Goal: Find specific page/section: Find specific page/section

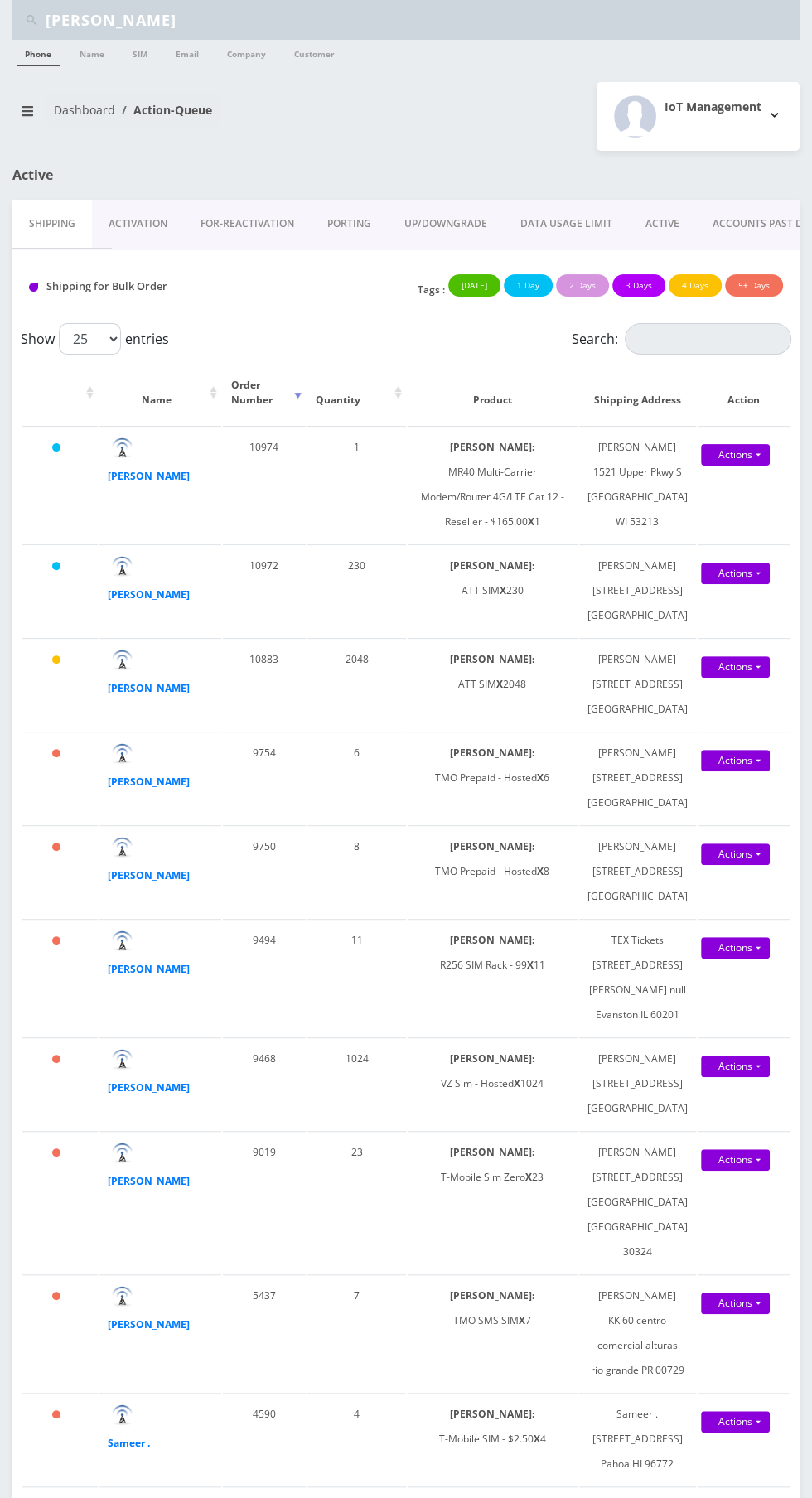
click at [97, 11] on input "Ryan" at bounding box center [420, 20] width 750 height 32
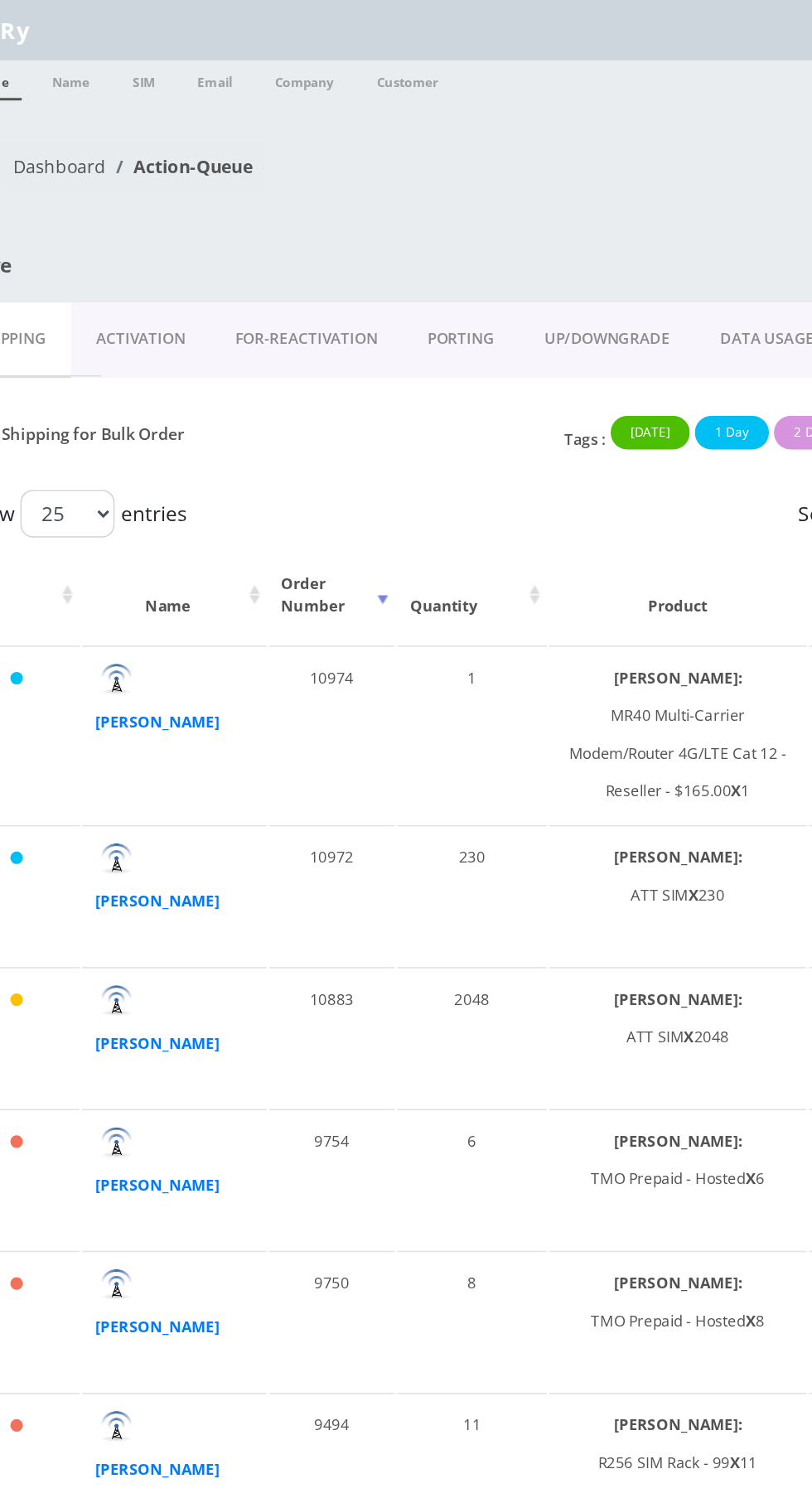
type input "R"
type input "Ftr"
click at [250, 55] on link "Company" at bounding box center [246, 53] width 55 height 26
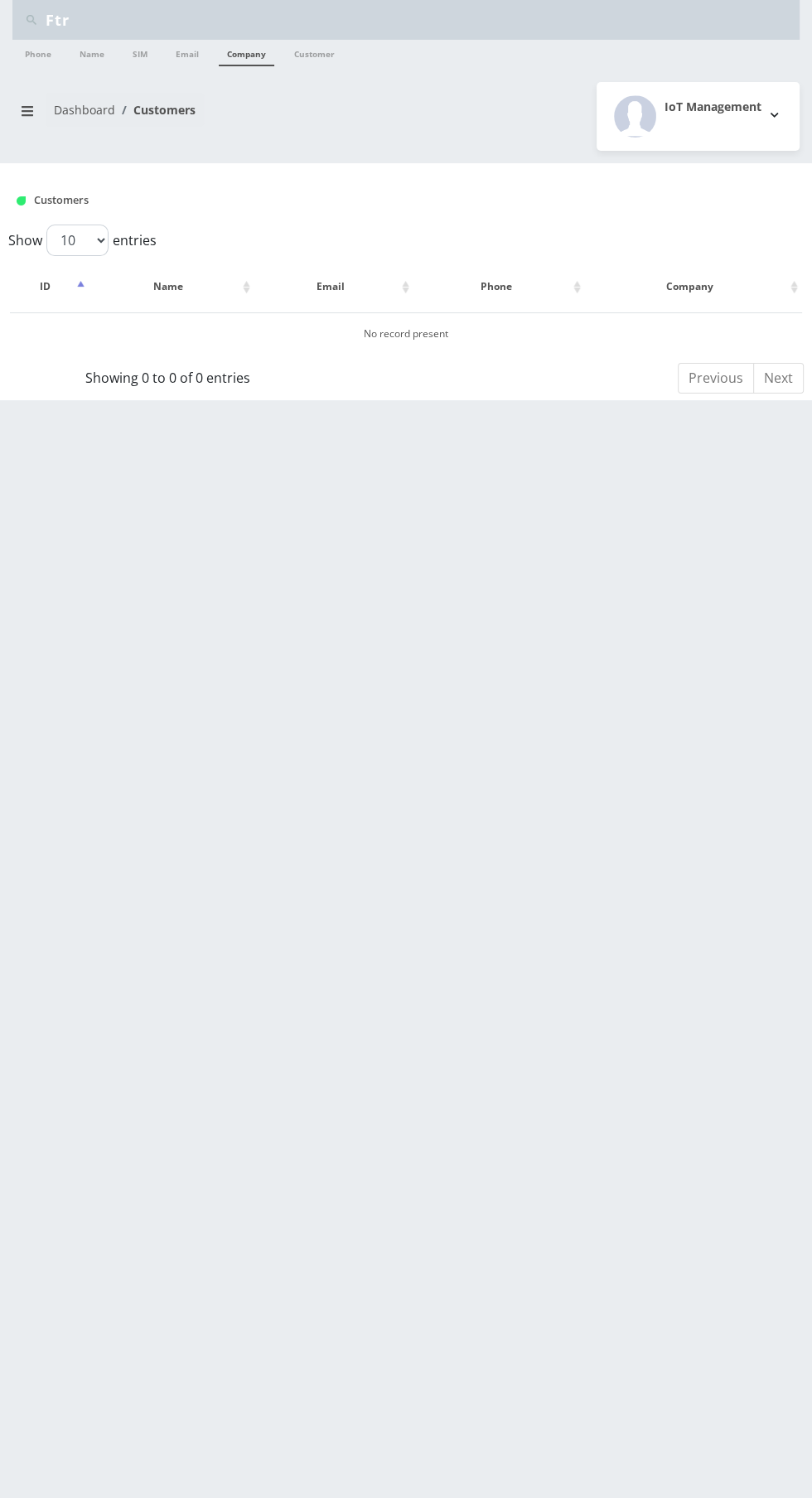
click at [475, 17] on input "Ftr" at bounding box center [420, 20] width 750 height 32
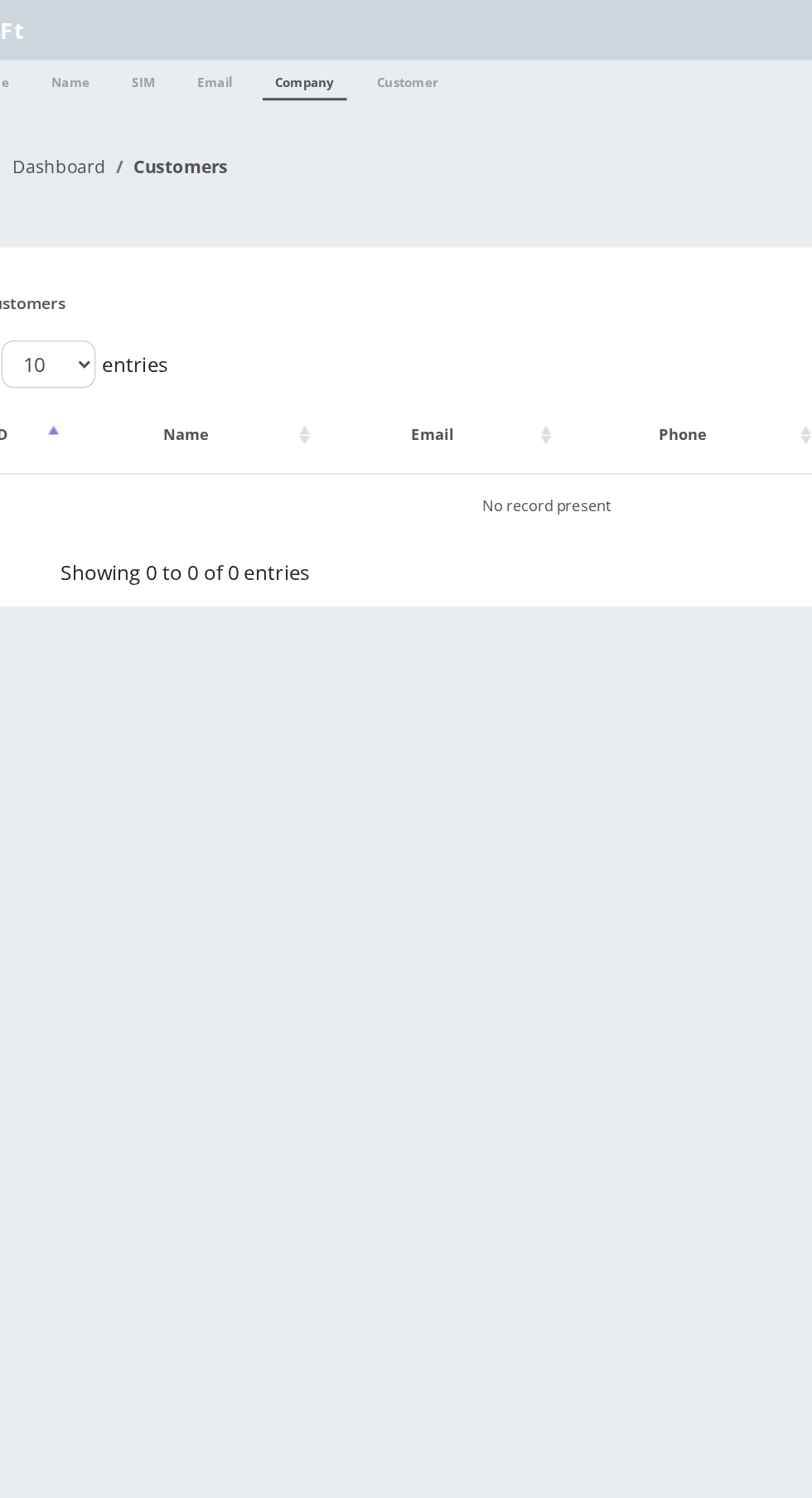
type input "F"
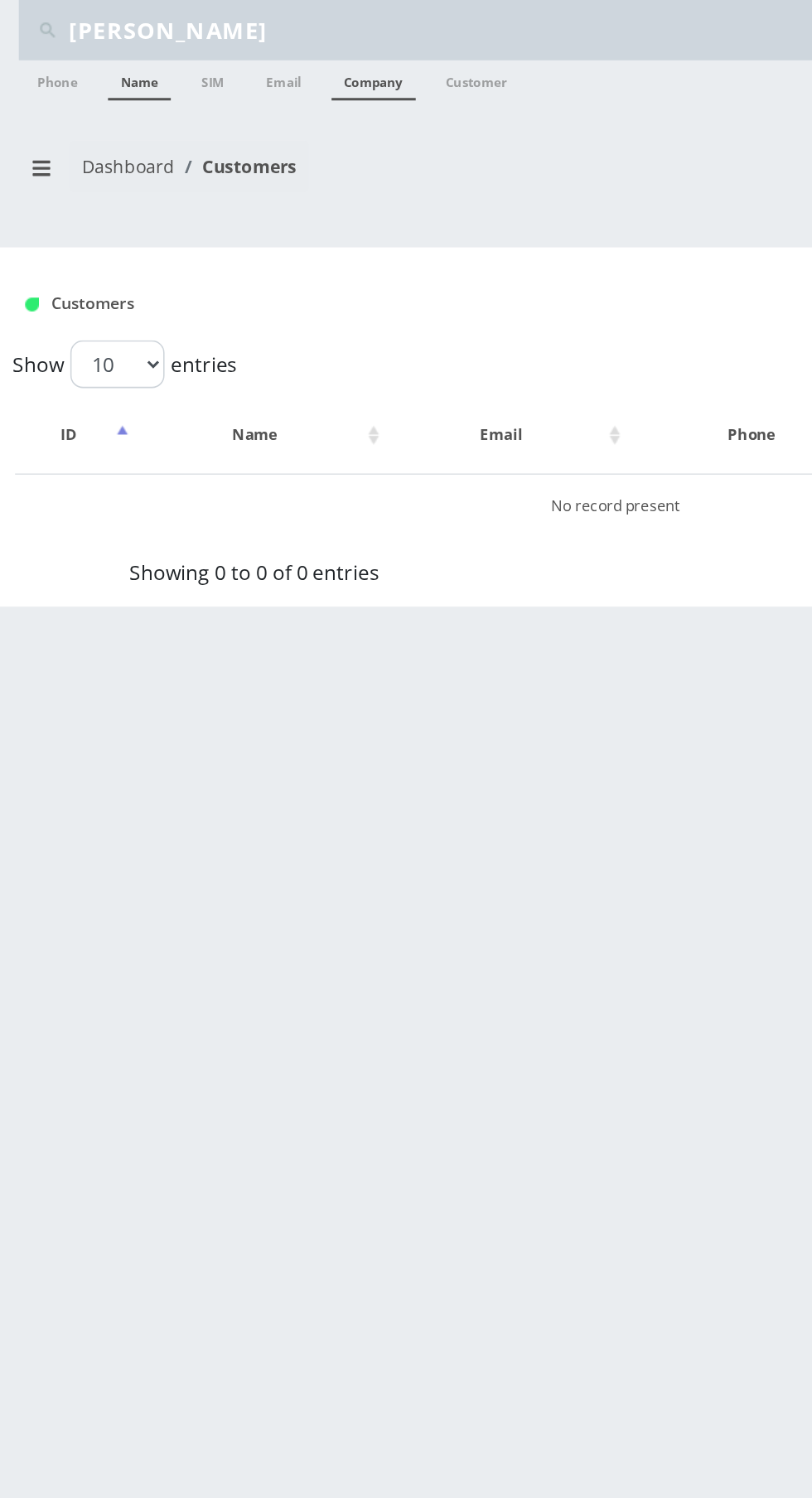
type input "[PERSON_NAME]"
click at [78, 45] on link "Name" at bounding box center [91, 53] width 41 height 26
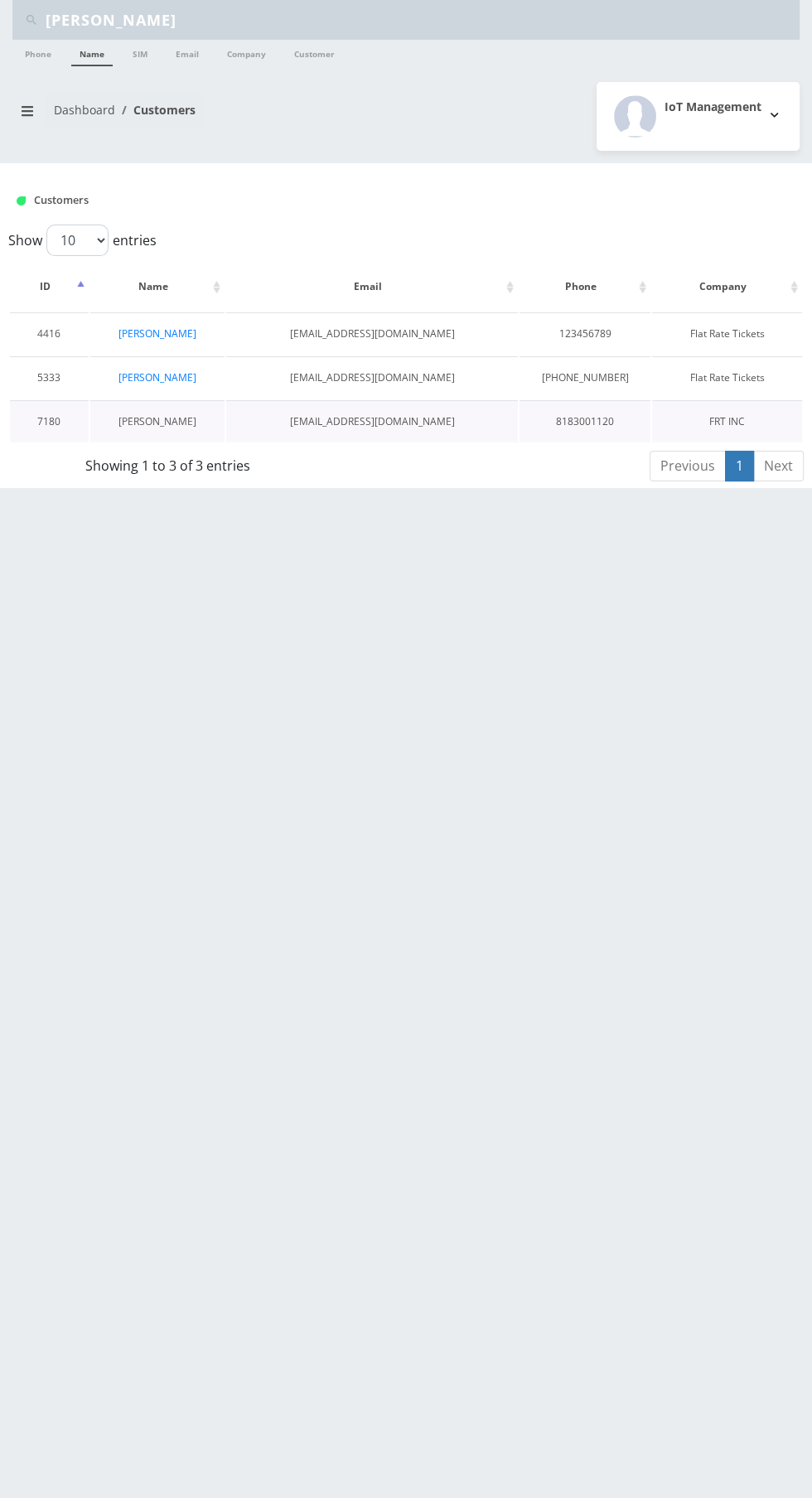
click at [173, 414] on link "[PERSON_NAME]" at bounding box center [157, 421] width 78 height 14
